Goal: Task Accomplishment & Management: Use online tool/utility

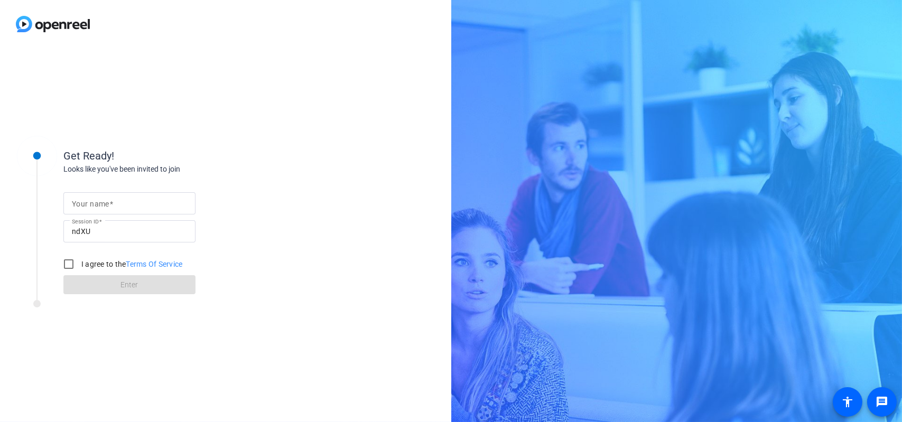
click at [88, 205] on mat-label "Your name" at bounding box center [91, 204] width 38 height 8
click at [88, 205] on input "Your name" at bounding box center [129, 203] width 115 height 13
type input "[PERSON_NAME]"
click at [69, 261] on input "I agree to the Terms Of Service" at bounding box center [68, 264] width 21 height 21
checkbox input "true"
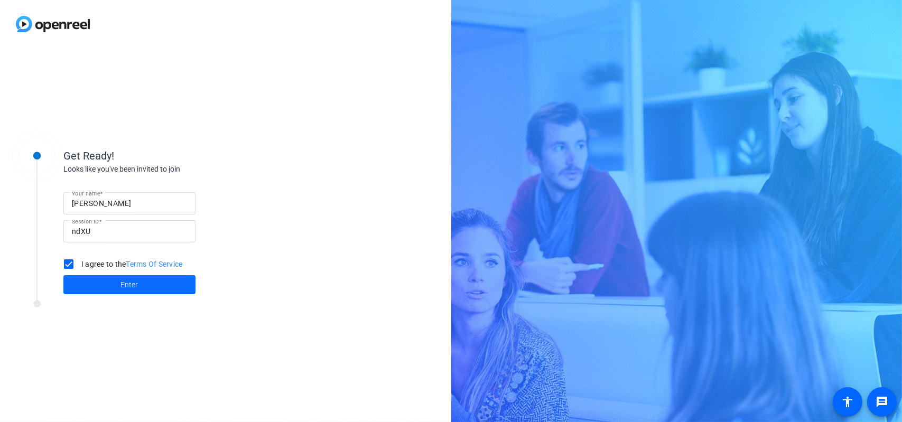
click at [88, 282] on span at bounding box center [129, 284] width 132 height 25
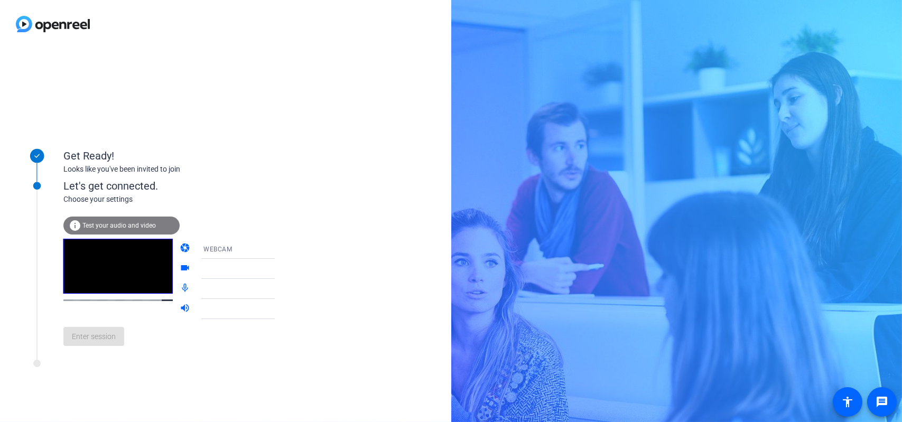
drag, startPoint x: 145, startPoint y: 238, endPoint x: 268, endPoint y: 108, distance: 178.6
click at [268, 108] on div "Get Ready! Looks like you've been invited to join Let's get connected. Choose y…" at bounding box center [225, 235] width 451 height 374
click at [279, 272] on icon at bounding box center [285, 269] width 13 height 13
click at [283, 270] on icon at bounding box center [285, 269] width 5 height 3
click at [279, 272] on icon at bounding box center [285, 269] width 13 height 13
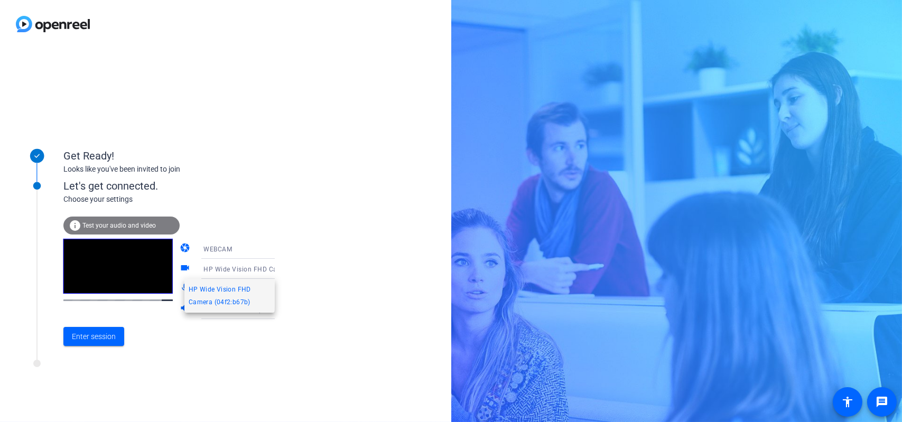
click at [285, 260] on div at bounding box center [451, 211] width 902 height 422
click at [279, 311] on icon at bounding box center [285, 309] width 13 height 13
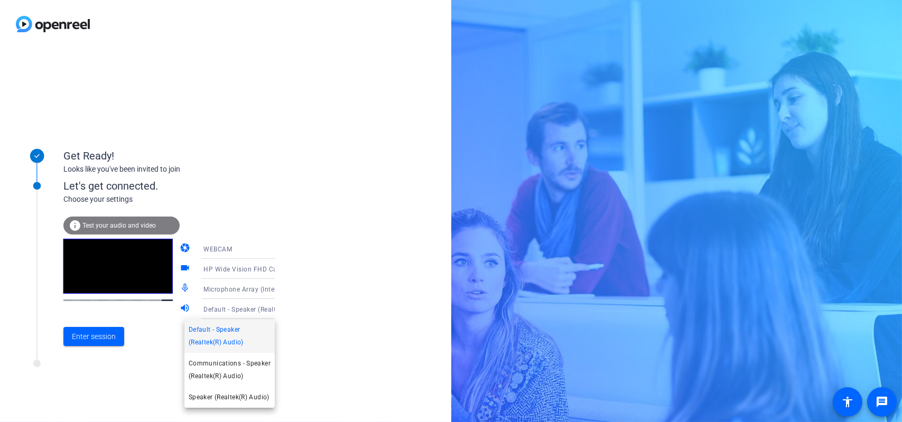
click at [263, 289] on div at bounding box center [451, 211] width 902 height 422
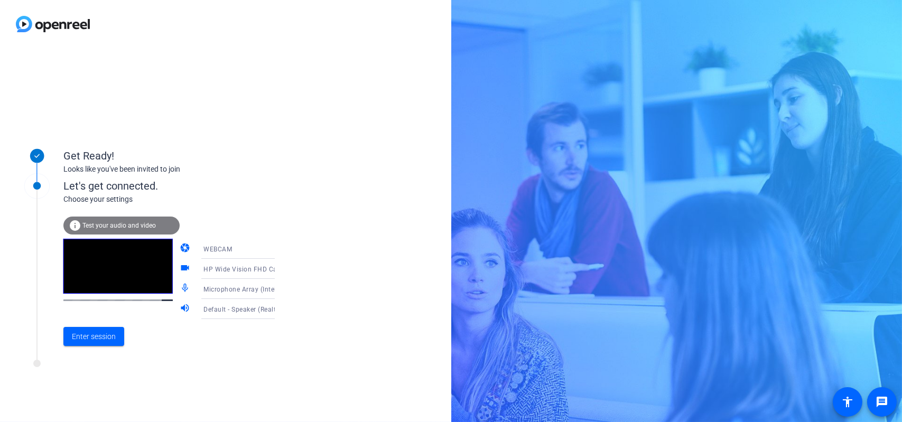
click at [283, 289] on icon at bounding box center [285, 289] width 5 height 3
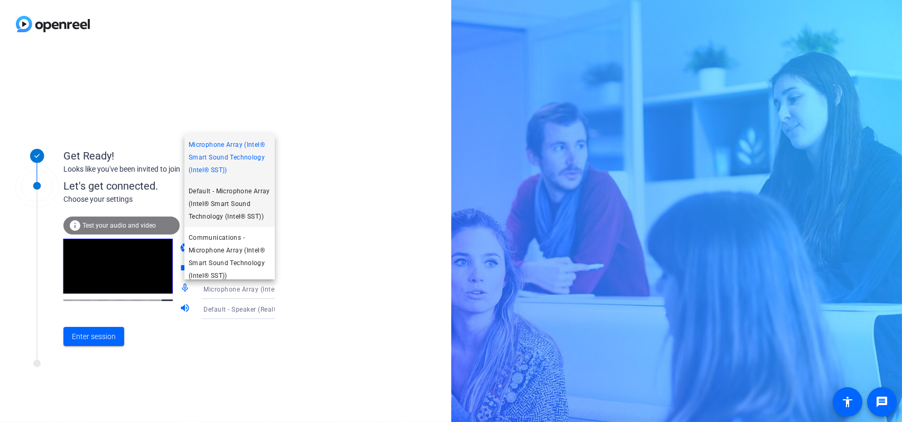
drag, startPoint x: 275, startPoint y: 193, endPoint x: 269, endPoint y: 226, distance: 33.3
click at [269, 226] on div "Microphone Array (Intel® Smart Sound Technology (Intel® SST)) Default - Microph…" at bounding box center [451, 211] width 902 height 422
click at [321, 232] on div at bounding box center [451, 211] width 902 height 422
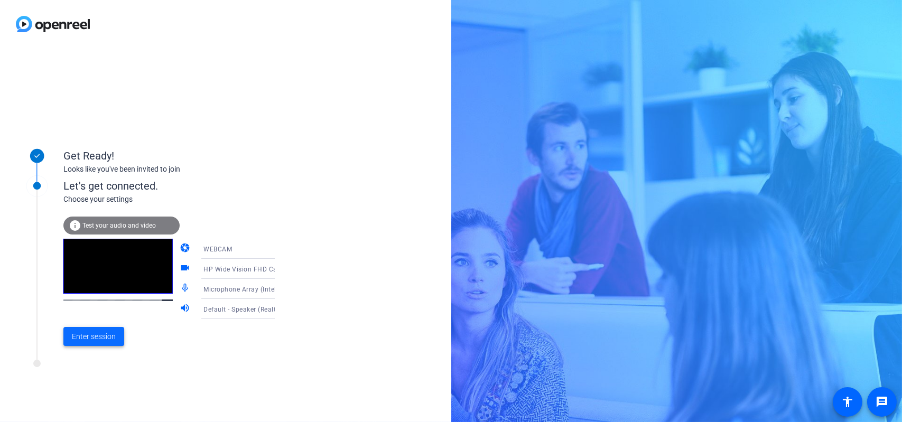
click at [105, 334] on span "Enter session" at bounding box center [94, 336] width 44 height 11
